Goal: Information Seeking & Learning: Learn about a topic

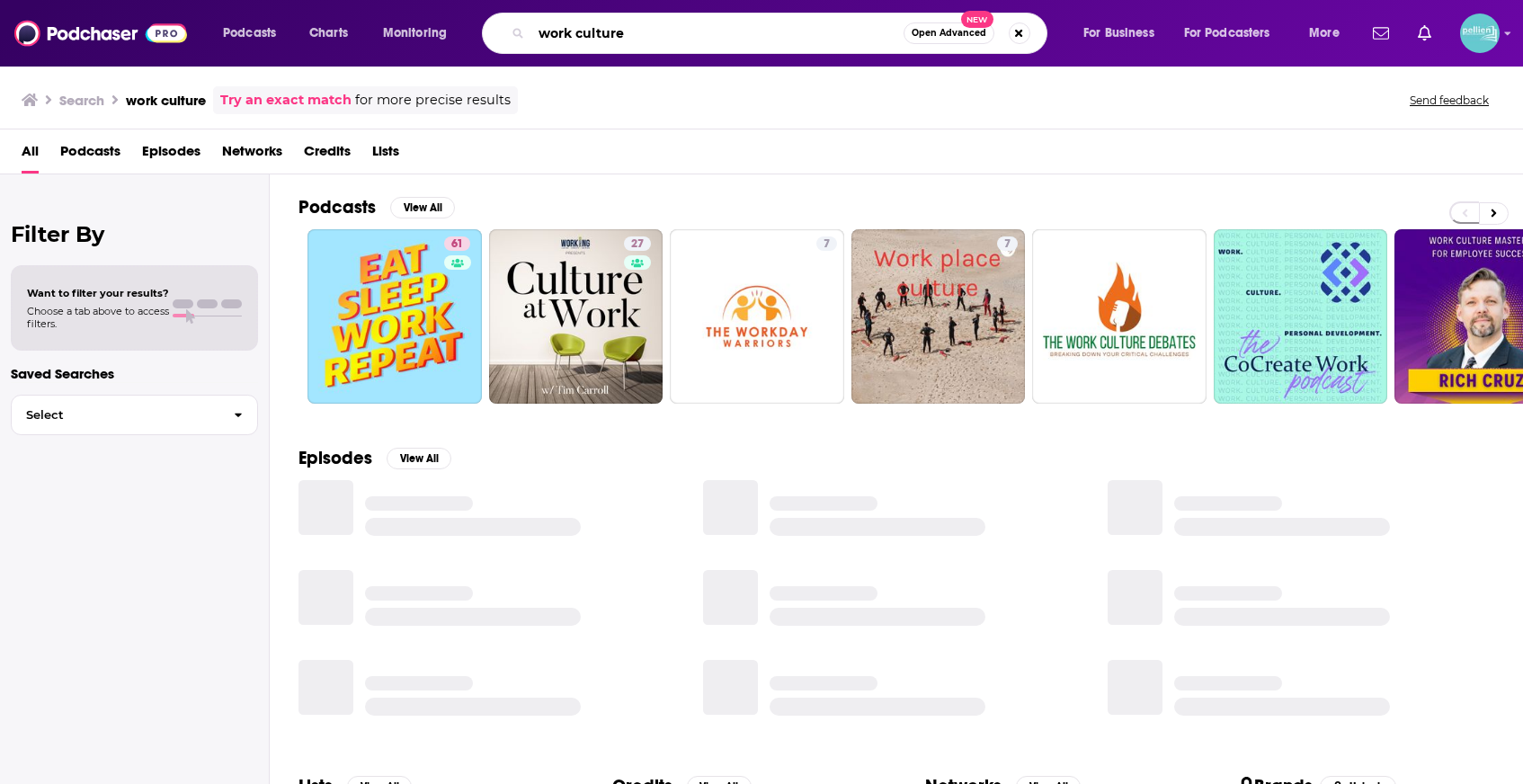
click at [650, 42] on input "work culture" at bounding box center [718, 33] width 373 height 29
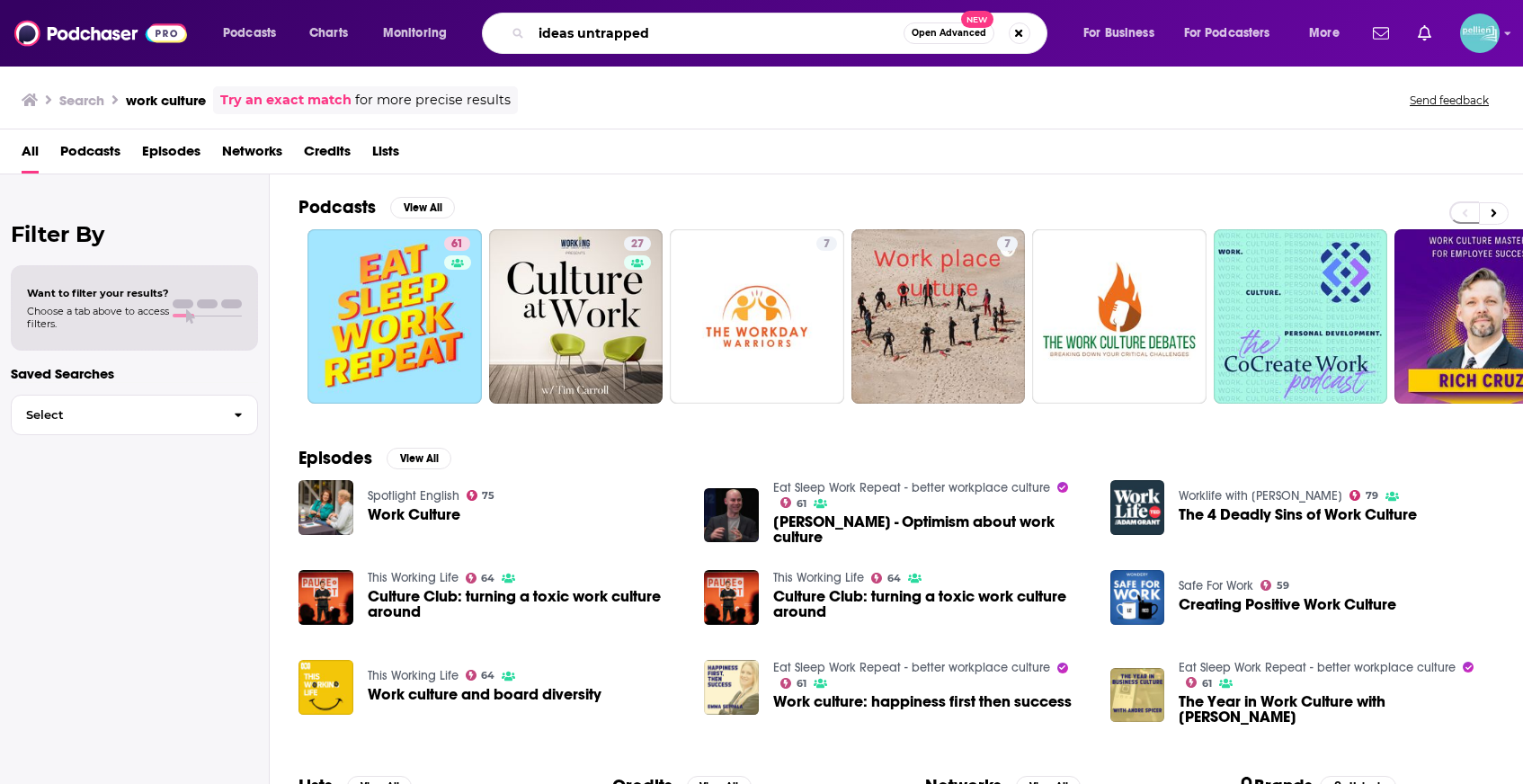
type input "ideas untrapped"
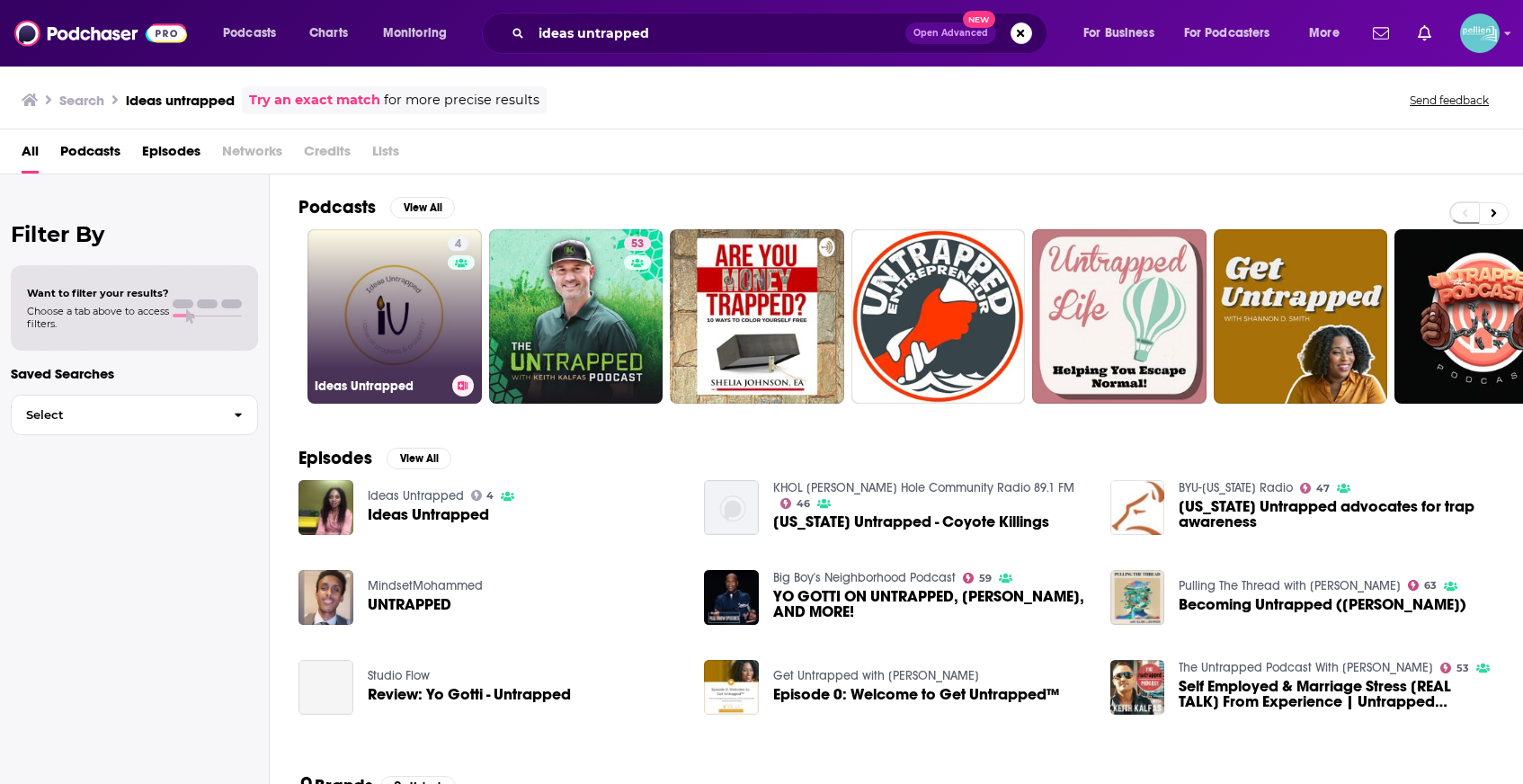
click at [376, 332] on link "4 Ideas Untrapped" at bounding box center [395, 316] width 174 height 174
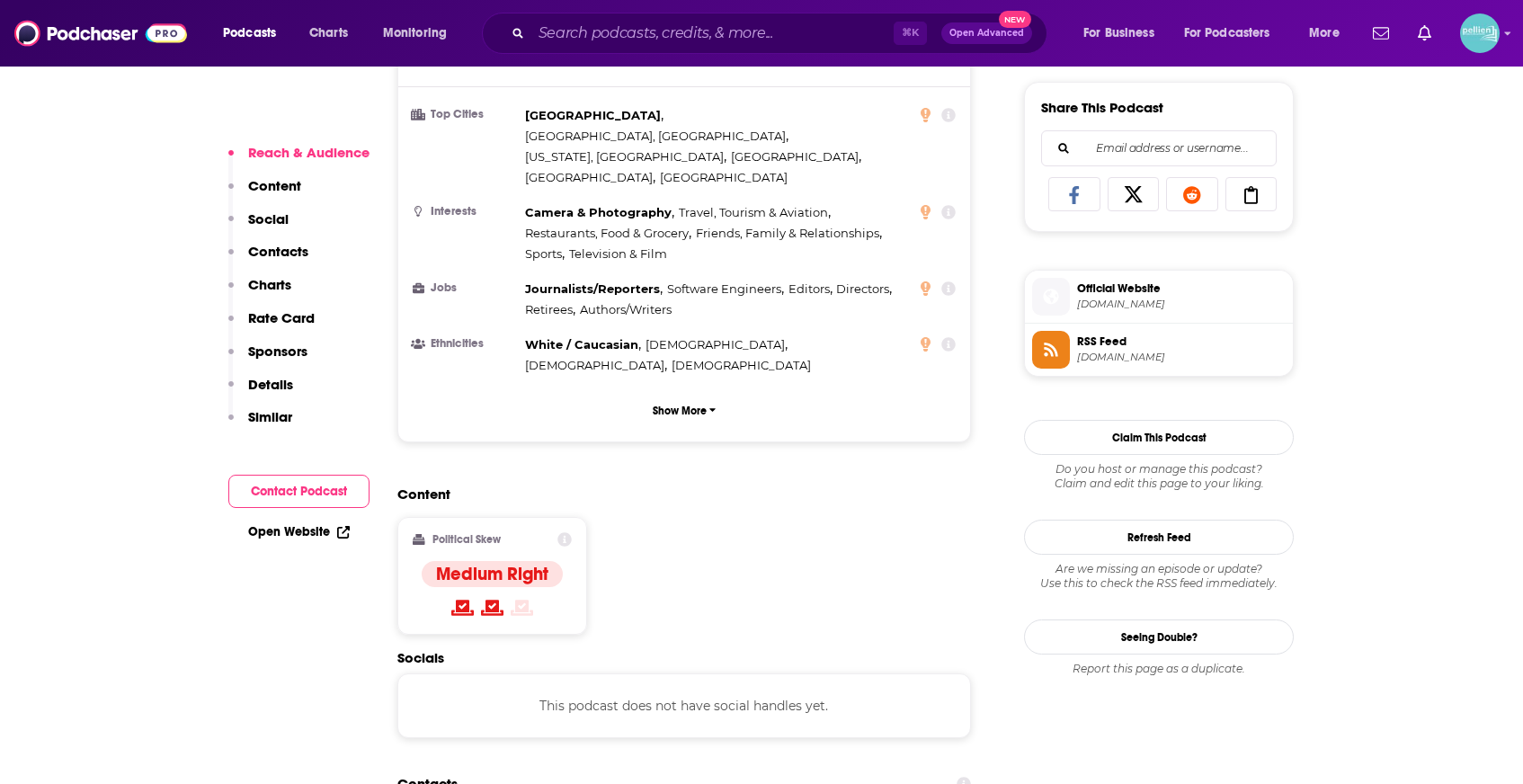
scroll to position [1288, 0]
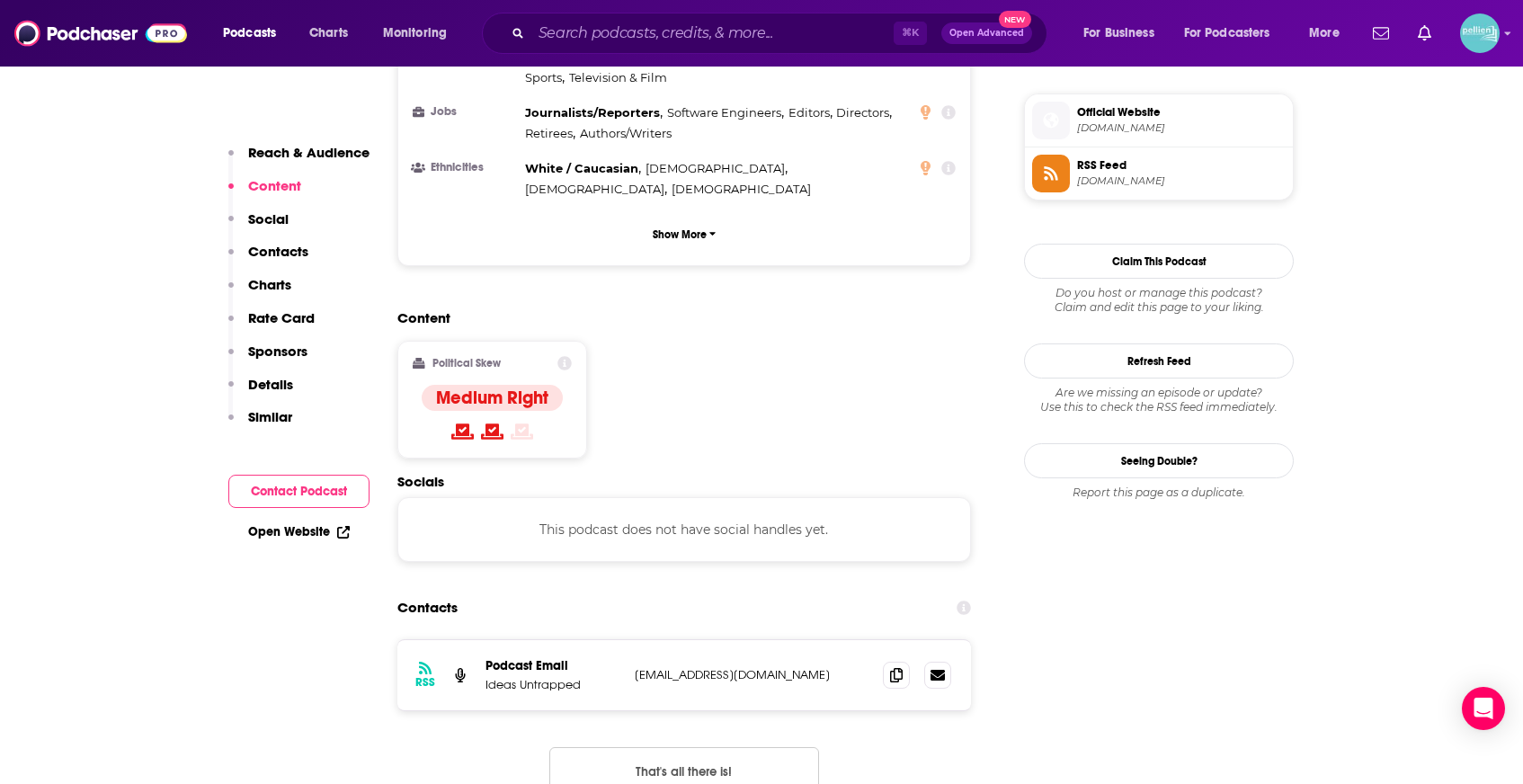
click at [334, 533] on link "Open Website" at bounding box center [298, 532] width 102 height 15
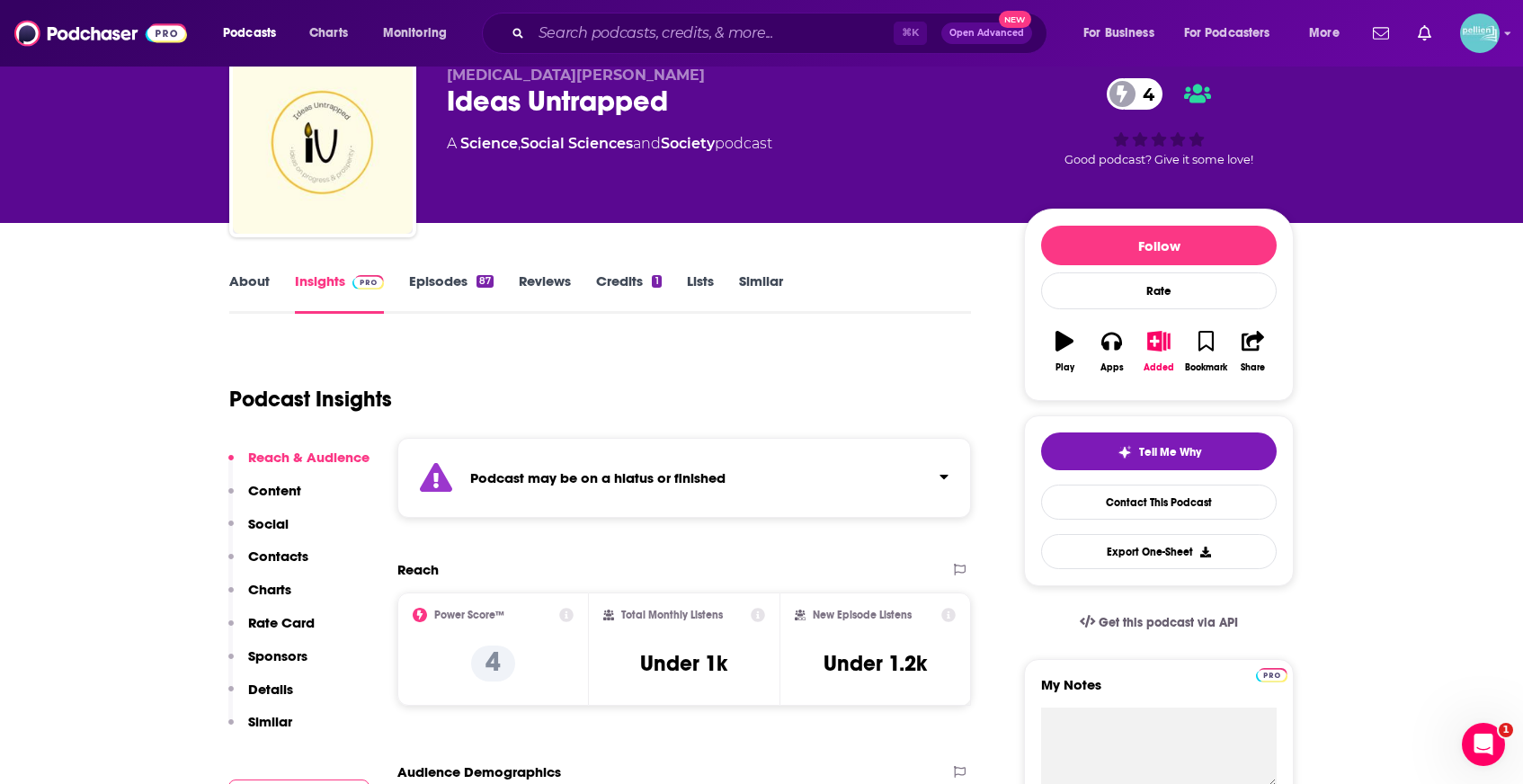
scroll to position [61, 0]
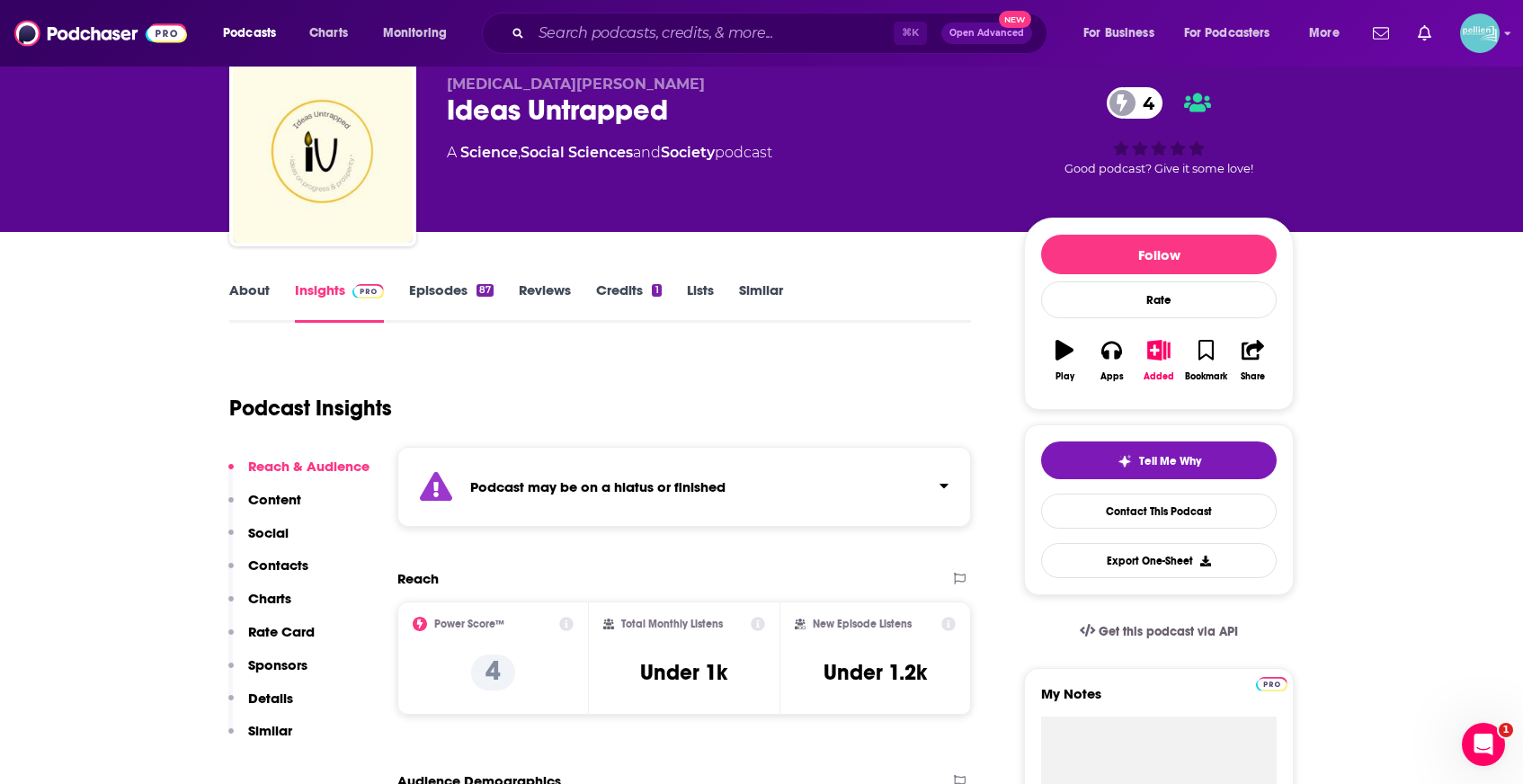
click at [469, 288] on link "Episodes 87" at bounding box center [451, 301] width 85 height 41
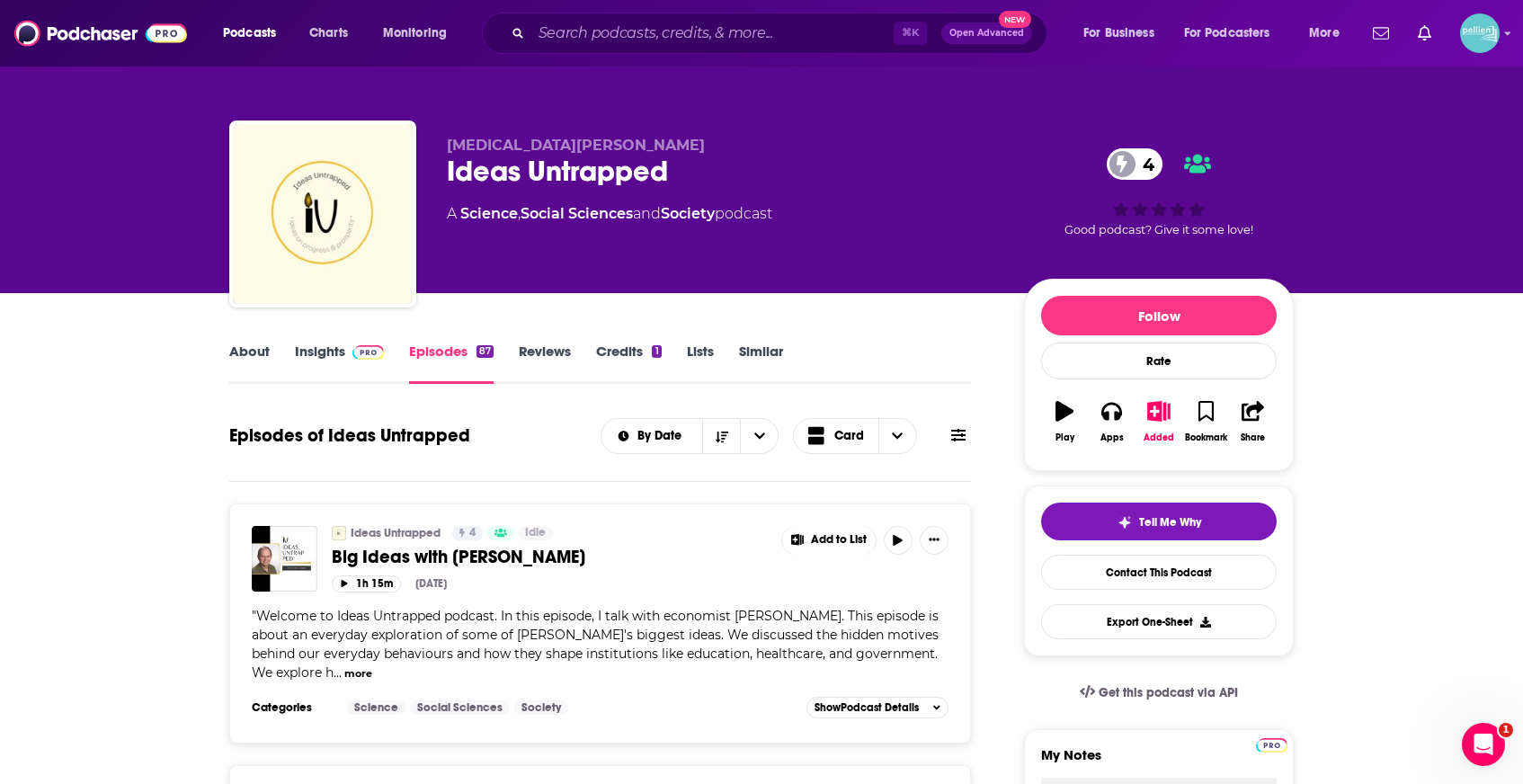
click at [310, 366] on link "Insights" at bounding box center [338, 362] width 89 height 41
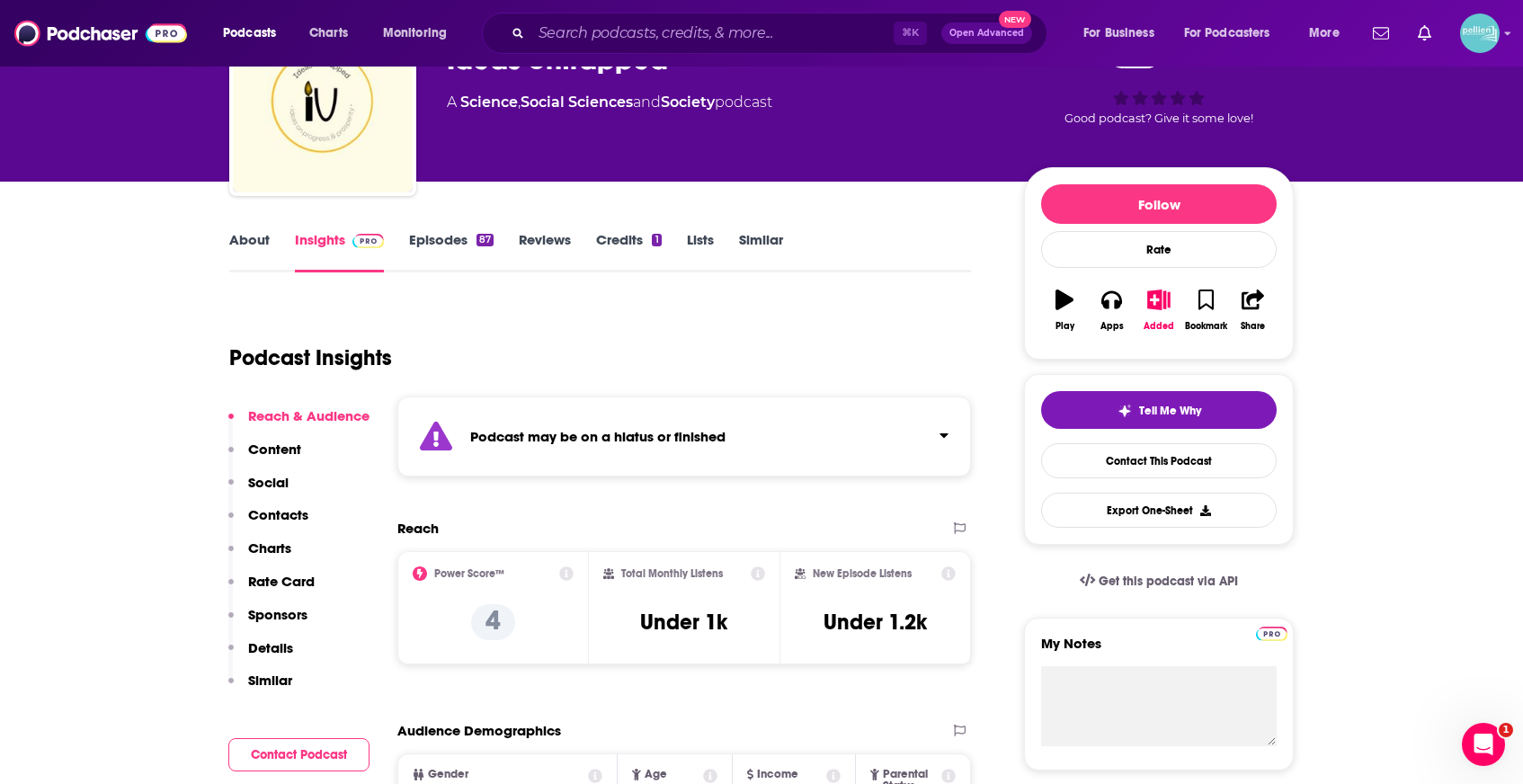
scroll to position [238, 0]
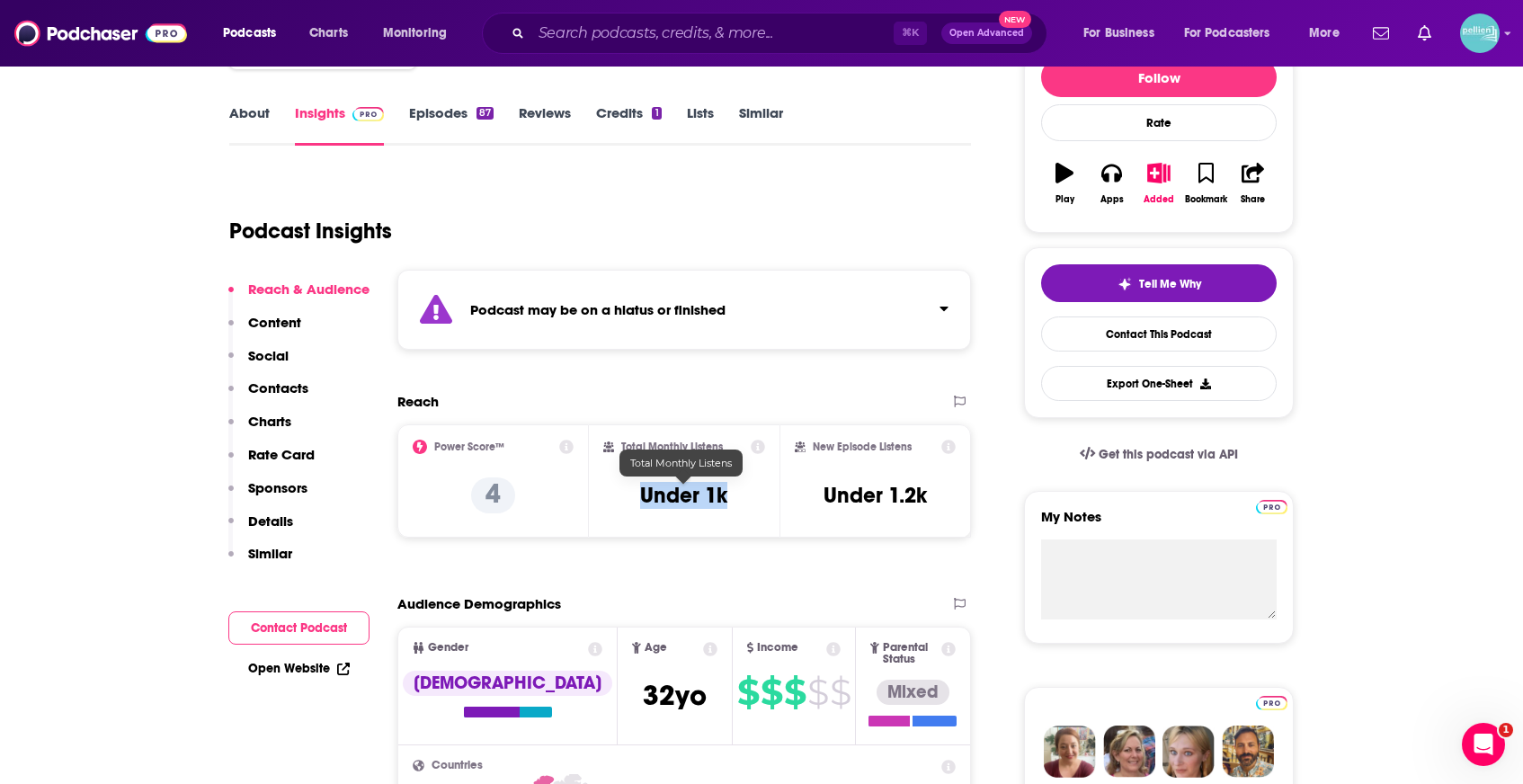
drag, startPoint x: 747, startPoint y: 490, endPoint x: 628, endPoint y: 498, distance: 119.3
click at [628, 498] on div "Total Monthly Listens Under 1k" at bounding box center [684, 480] width 163 height 83
copy h3 "Under 1k"
